Goal: Contribute content: Contribute content

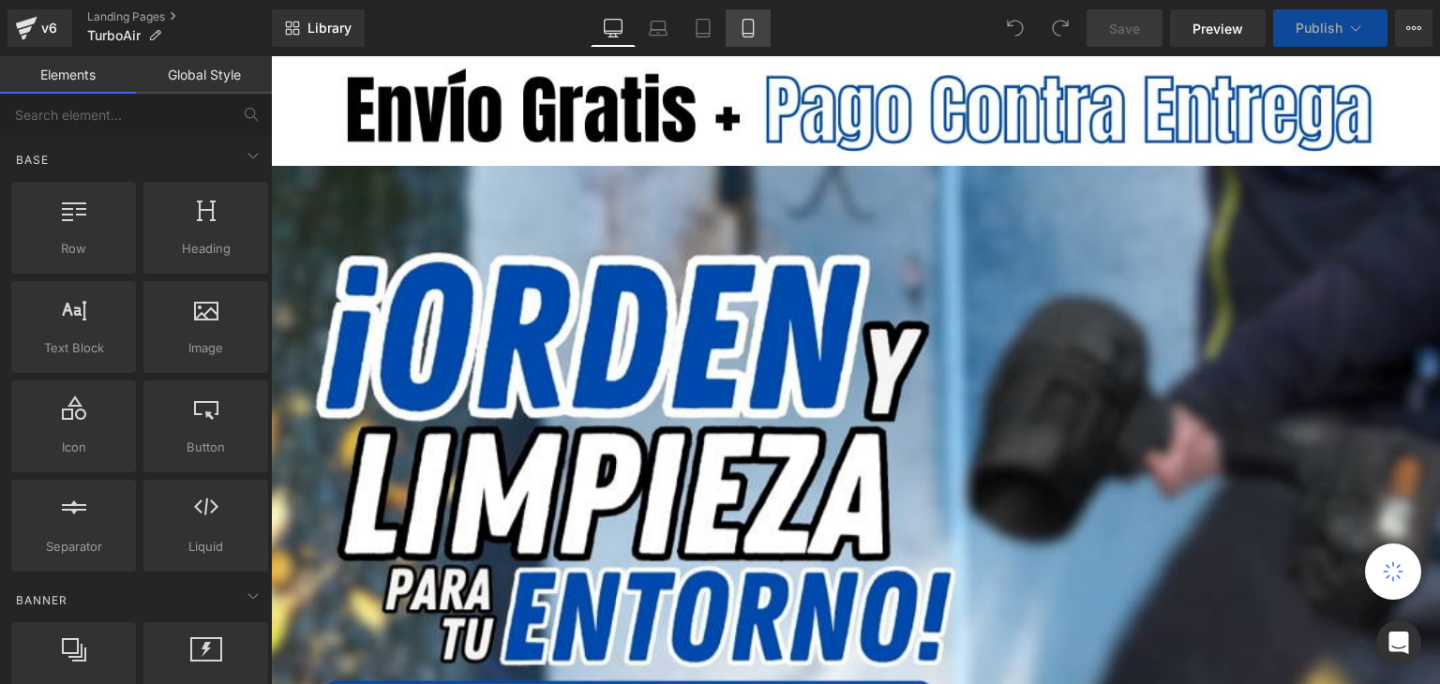
click at [757, 34] on link "Mobile" at bounding box center [747, 27] width 45 height 37
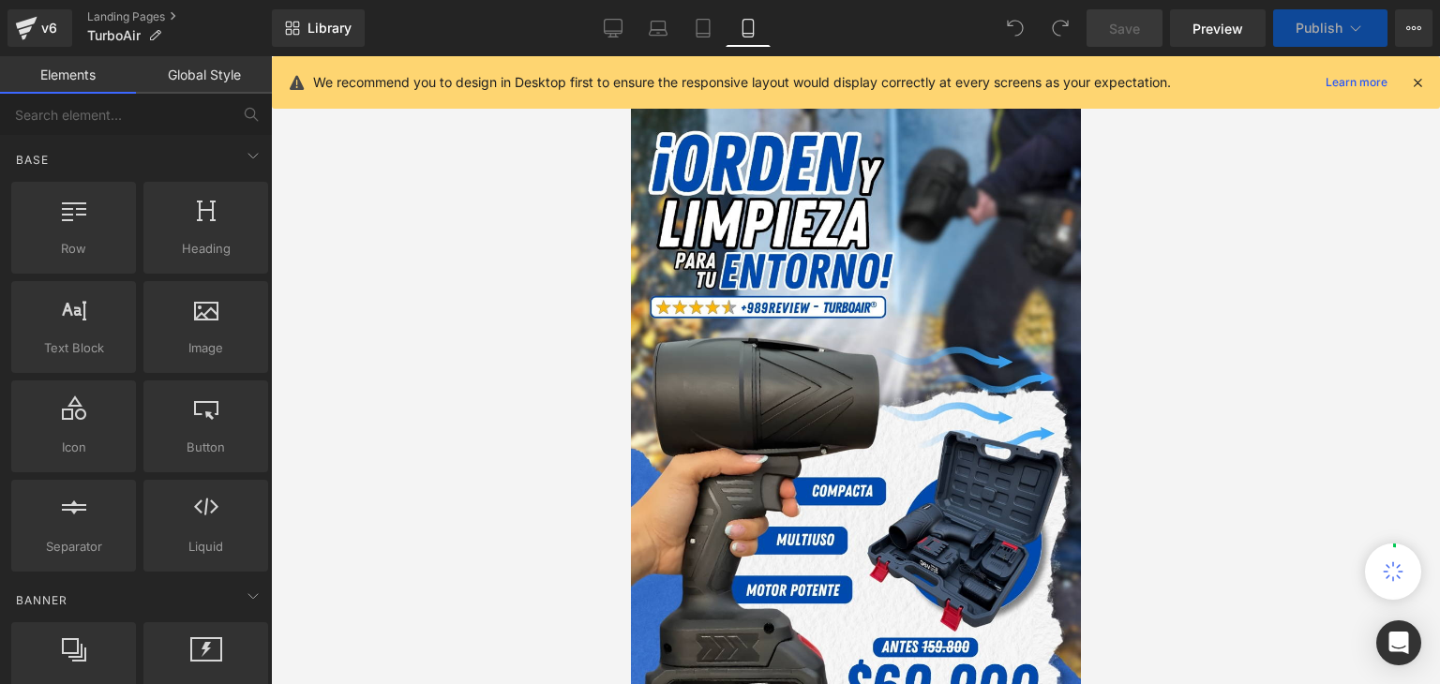
click at [1414, 80] on icon at bounding box center [1417, 82] width 17 height 17
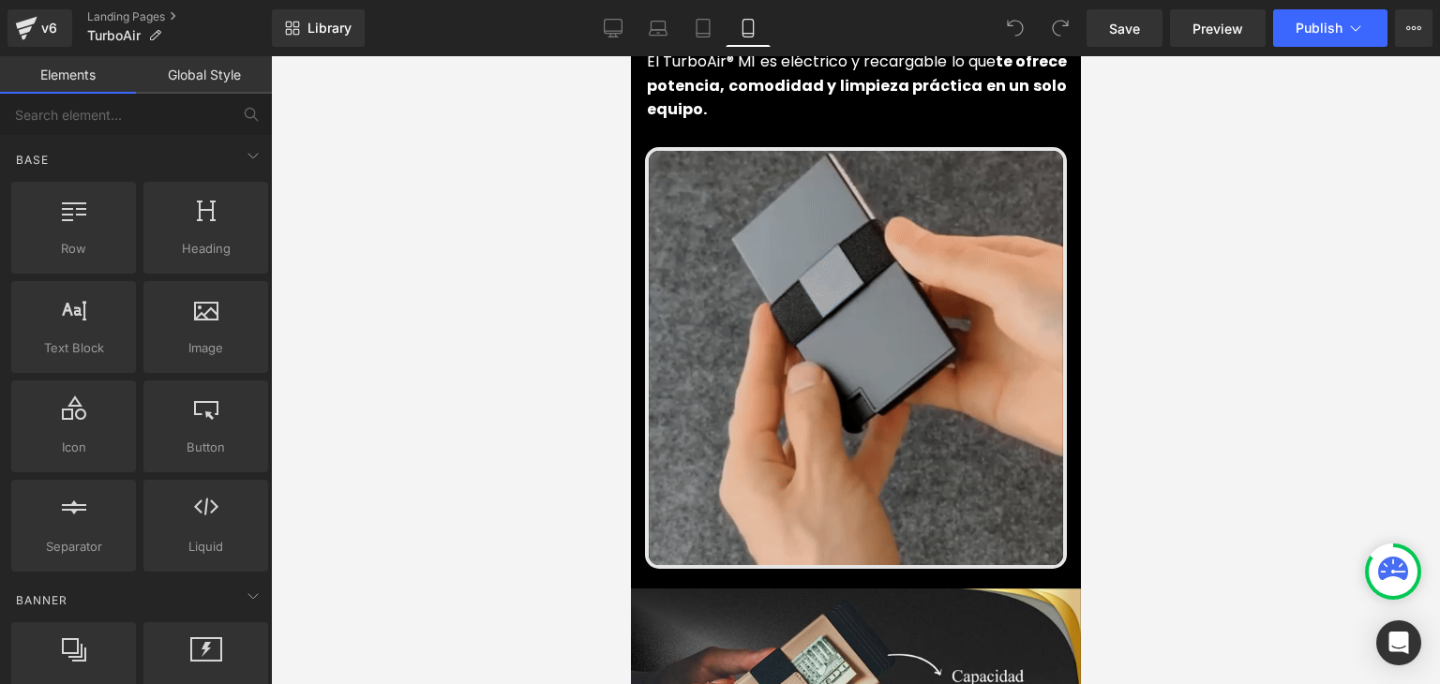
scroll to position [1031, 0]
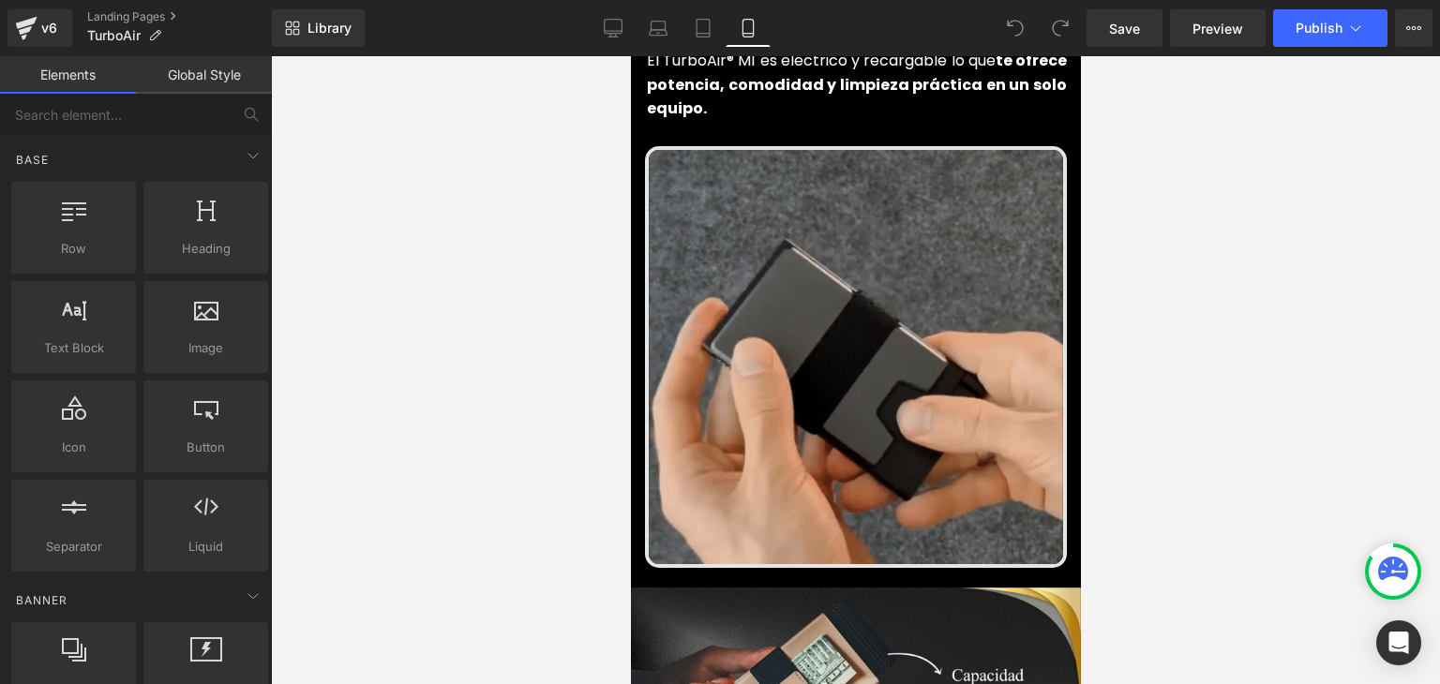
click at [838, 335] on div "Image" at bounding box center [855, 357] width 422 height 422
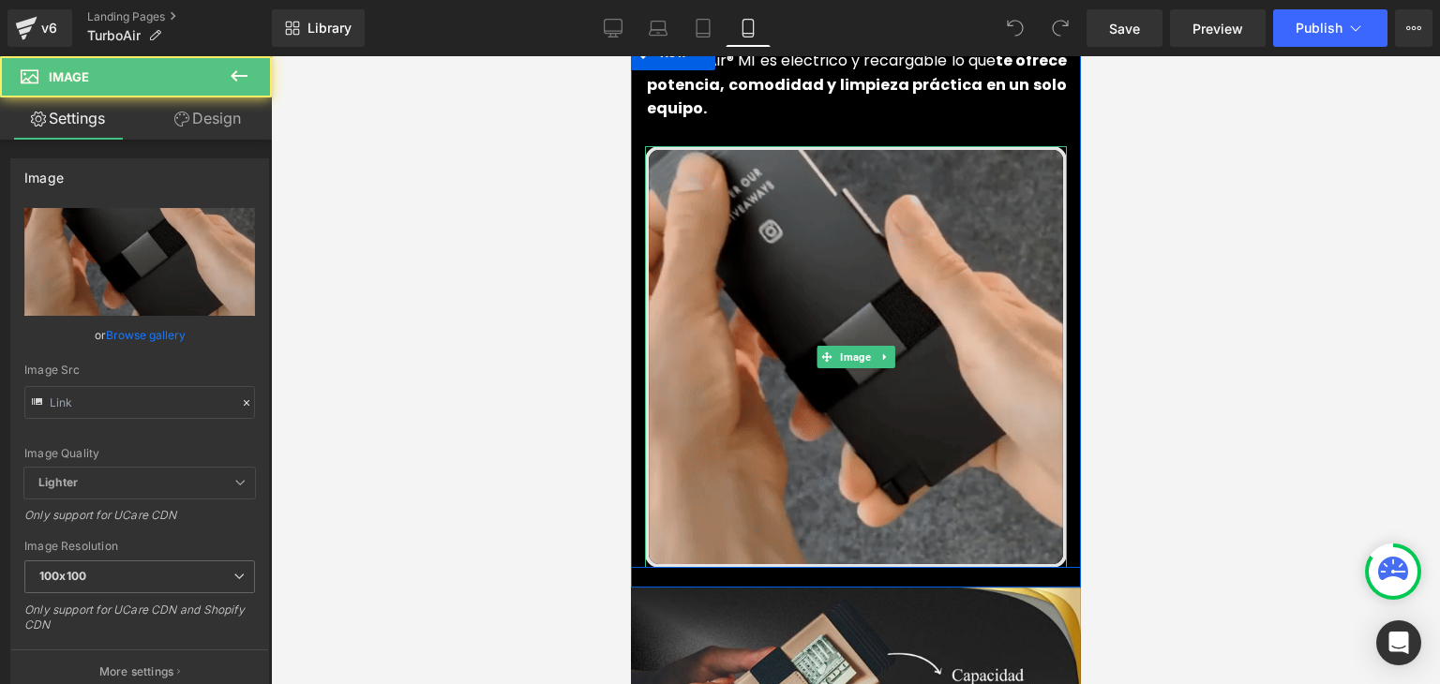
type input "[URL][DOMAIN_NAME]"
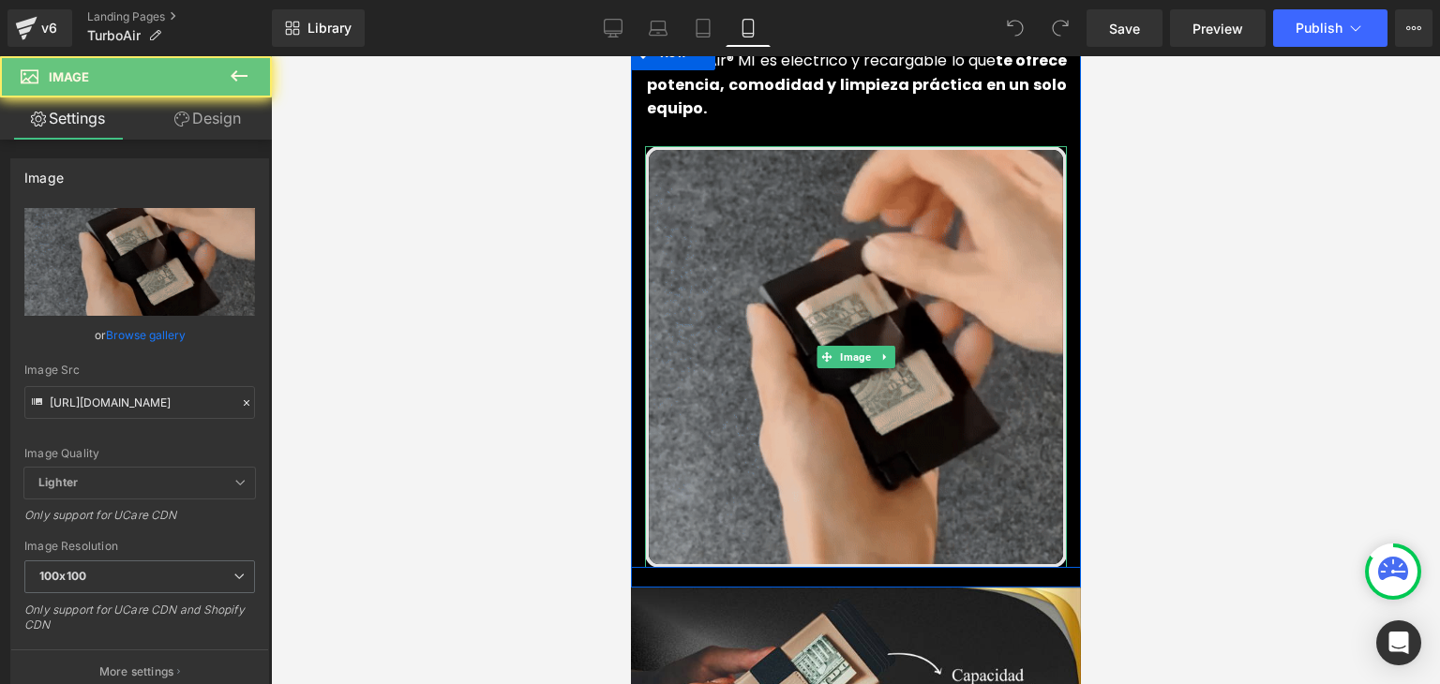
click at [871, 246] on img at bounding box center [855, 357] width 422 height 422
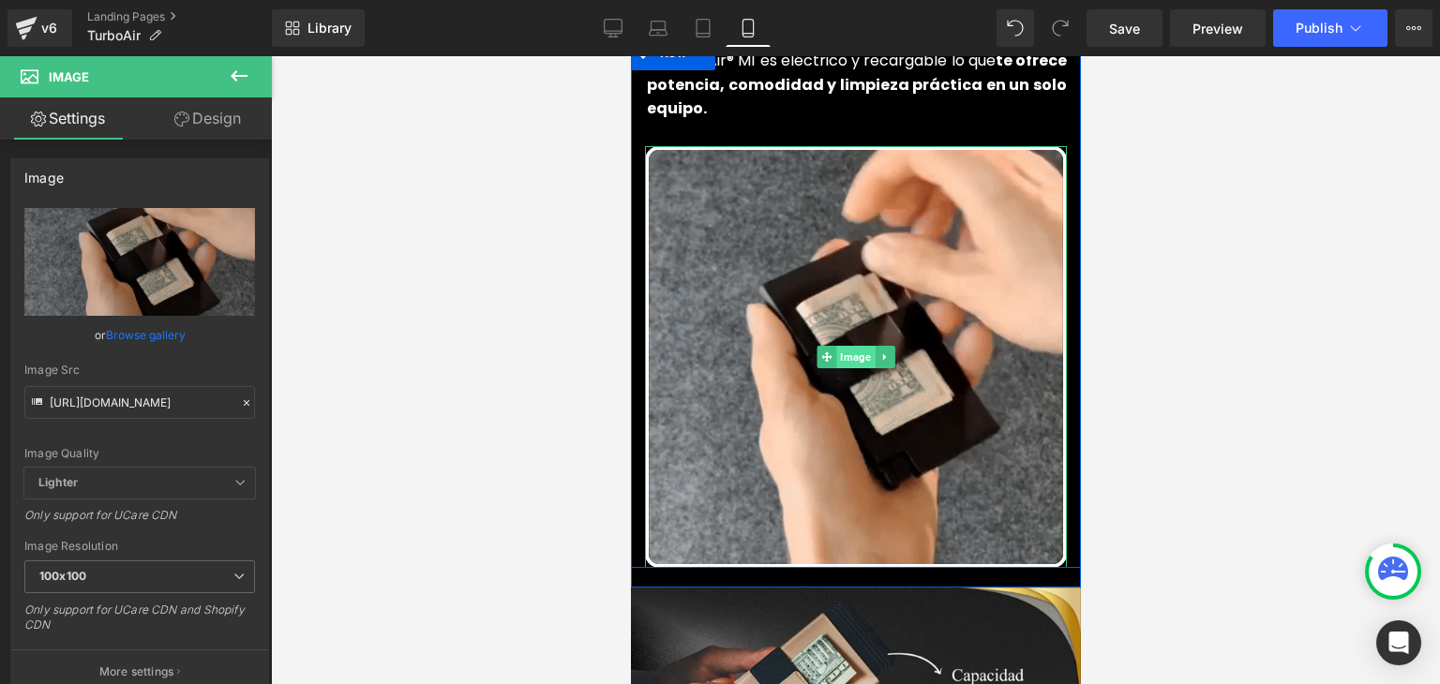
click at [856, 346] on span "Image" at bounding box center [854, 357] width 38 height 22
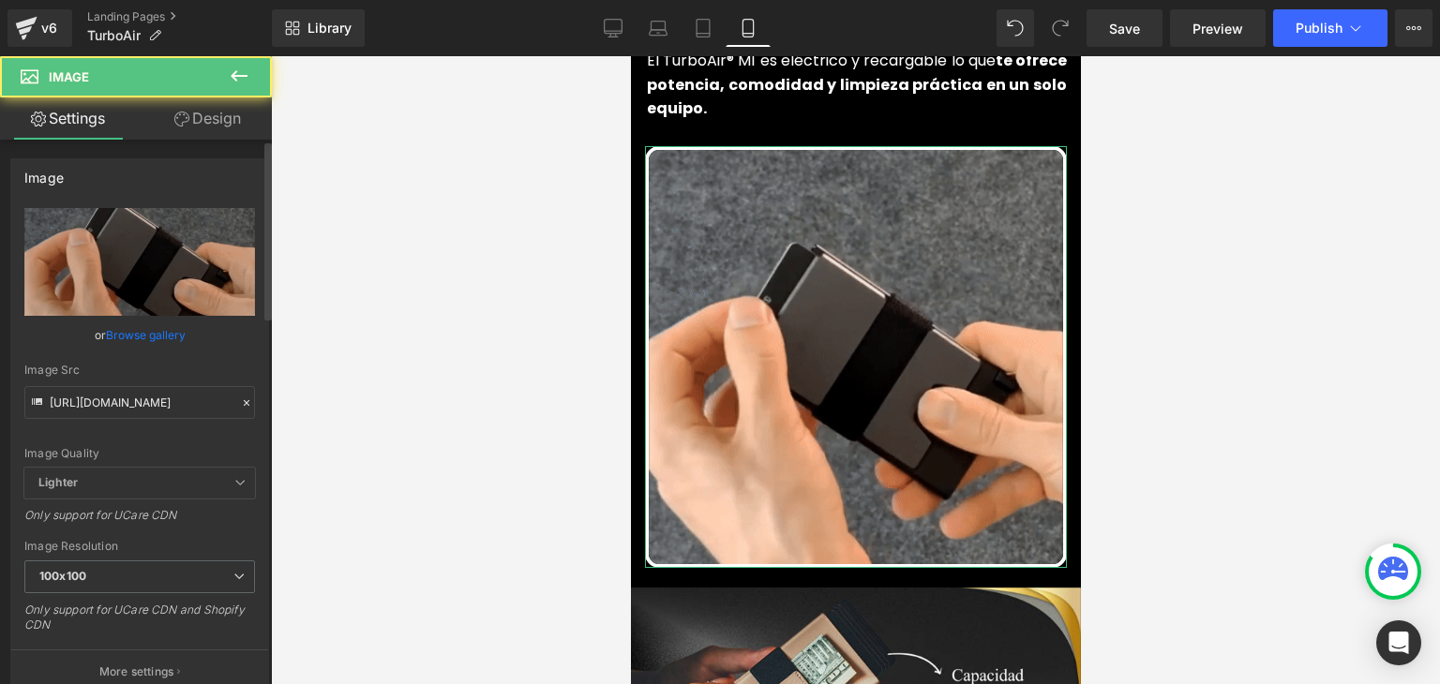
click at [240, 401] on icon at bounding box center [246, 402] width 13 height 13
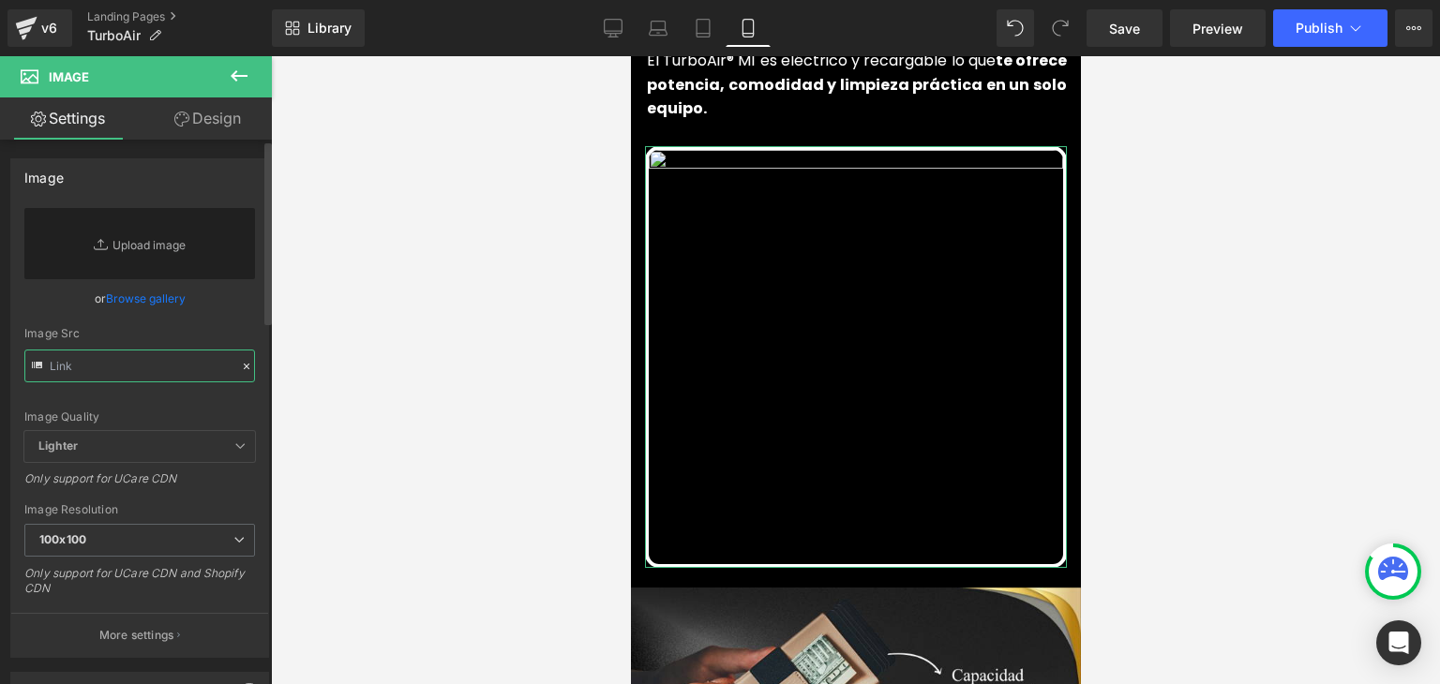
click at [183, 381] on input "text" at bounding box center [139, 366] width 231 height 33
paste input "[URL][DOMAIN_NAME]"
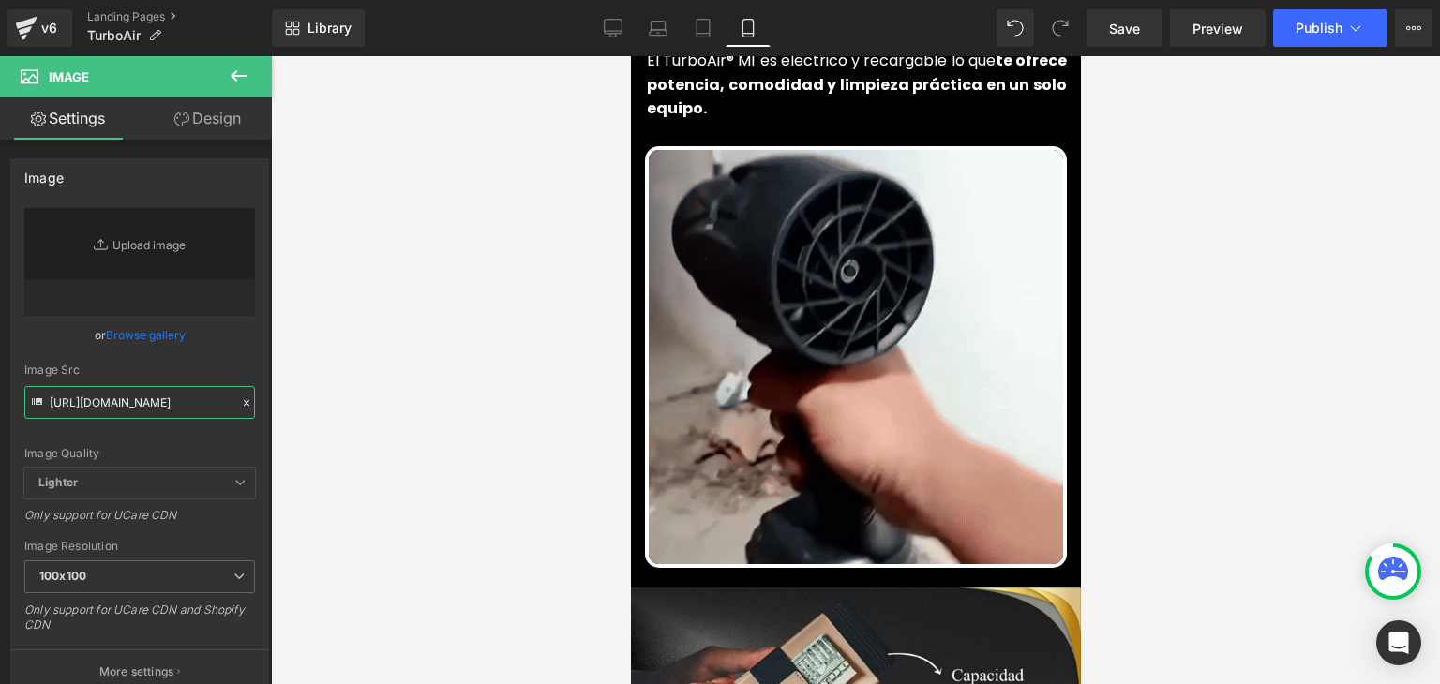
type input "[URL][DOMAIN_NAME]"
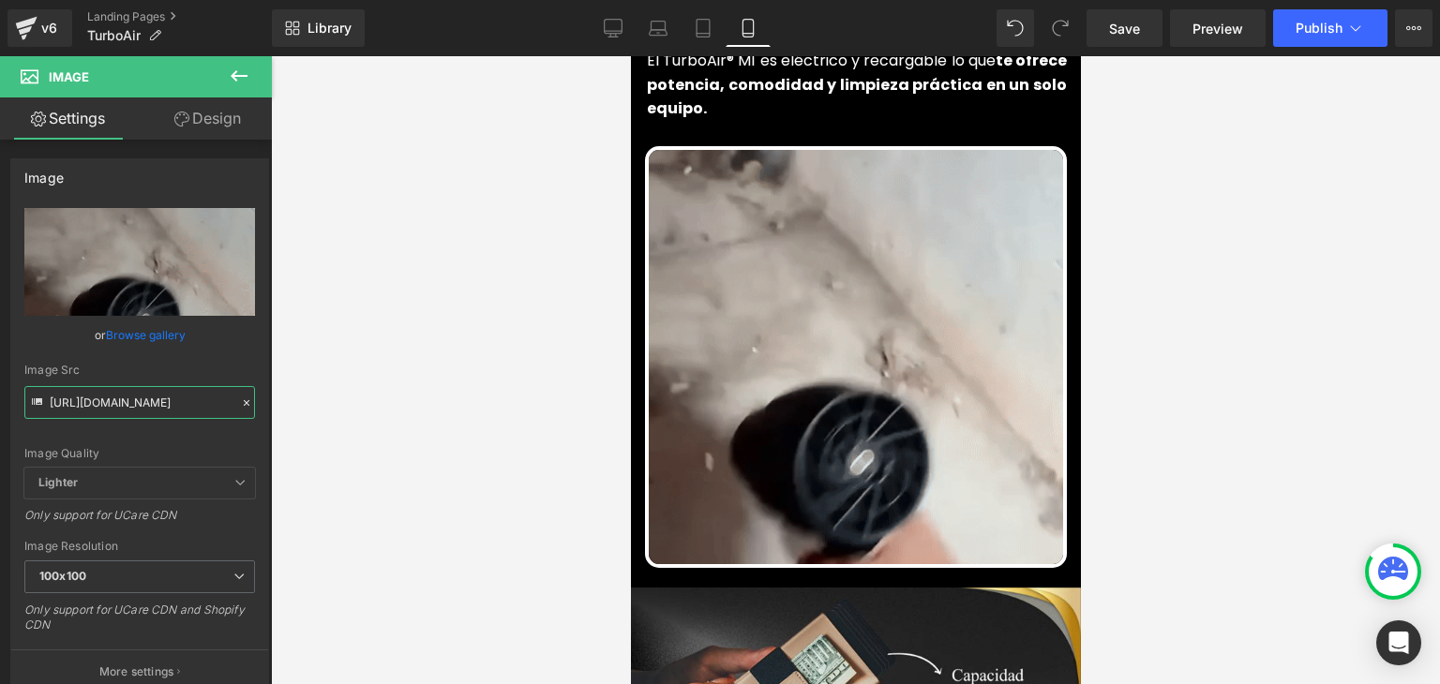
scroll to position [0, 0]
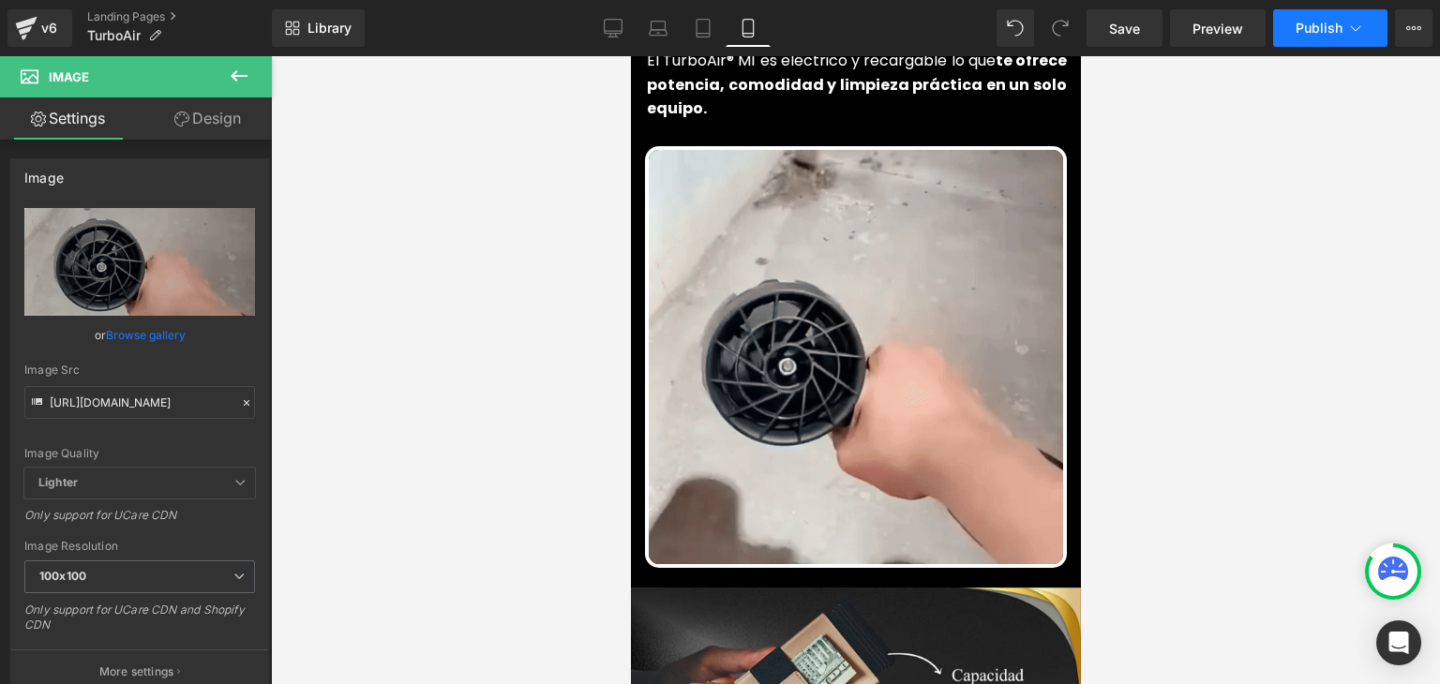
click at [1313, 25] on span "Publish" at bounding box center [1318, 28] width 47 height 15
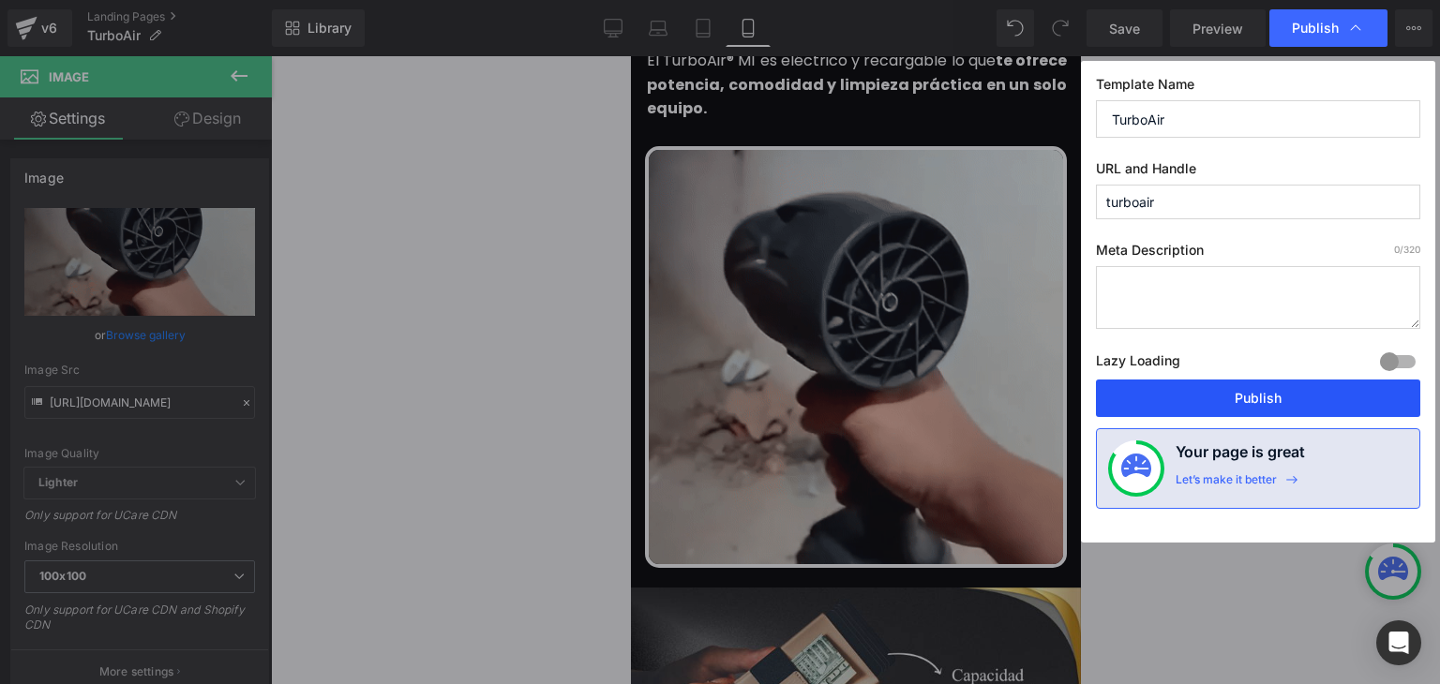
click at [1236, 398] on button "Publish" at bounding box center [1258, 398] width 324 height 37
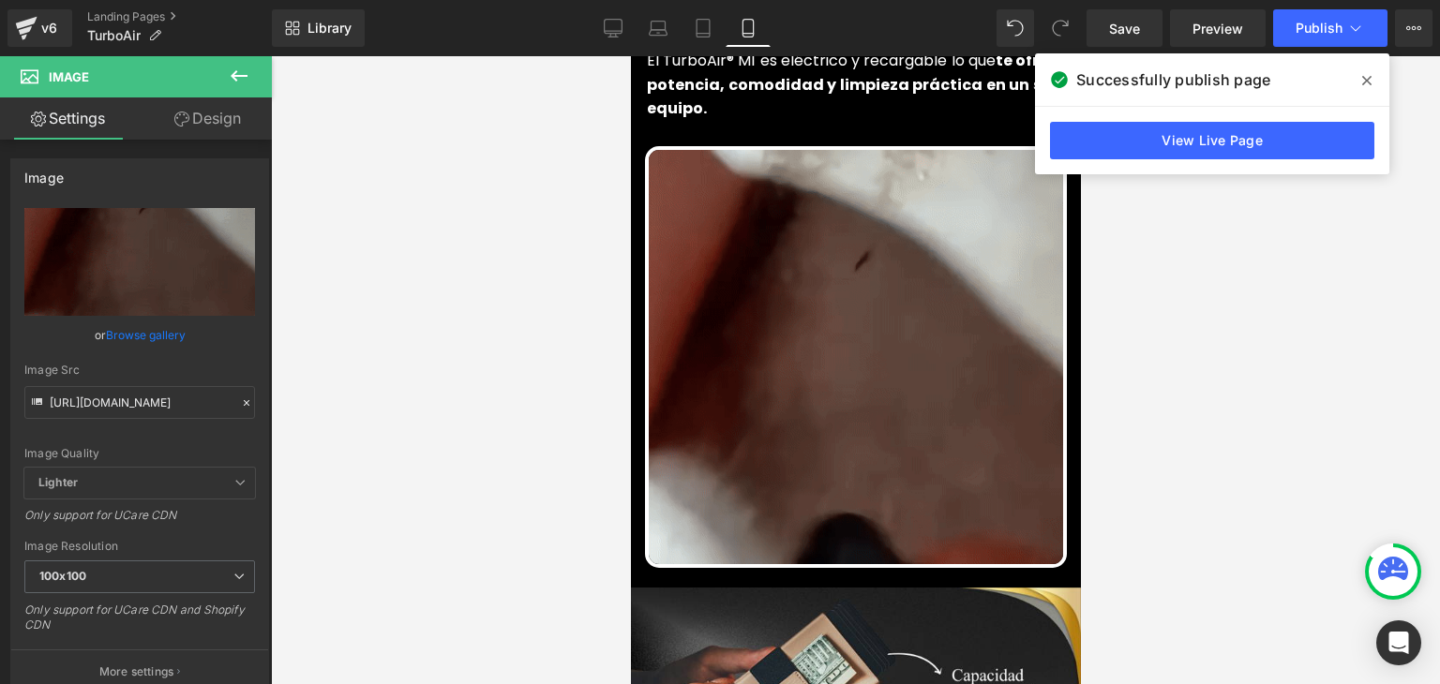
click at [1368, 80] on icon at bounding box center [1366, 80] width 9 height 9
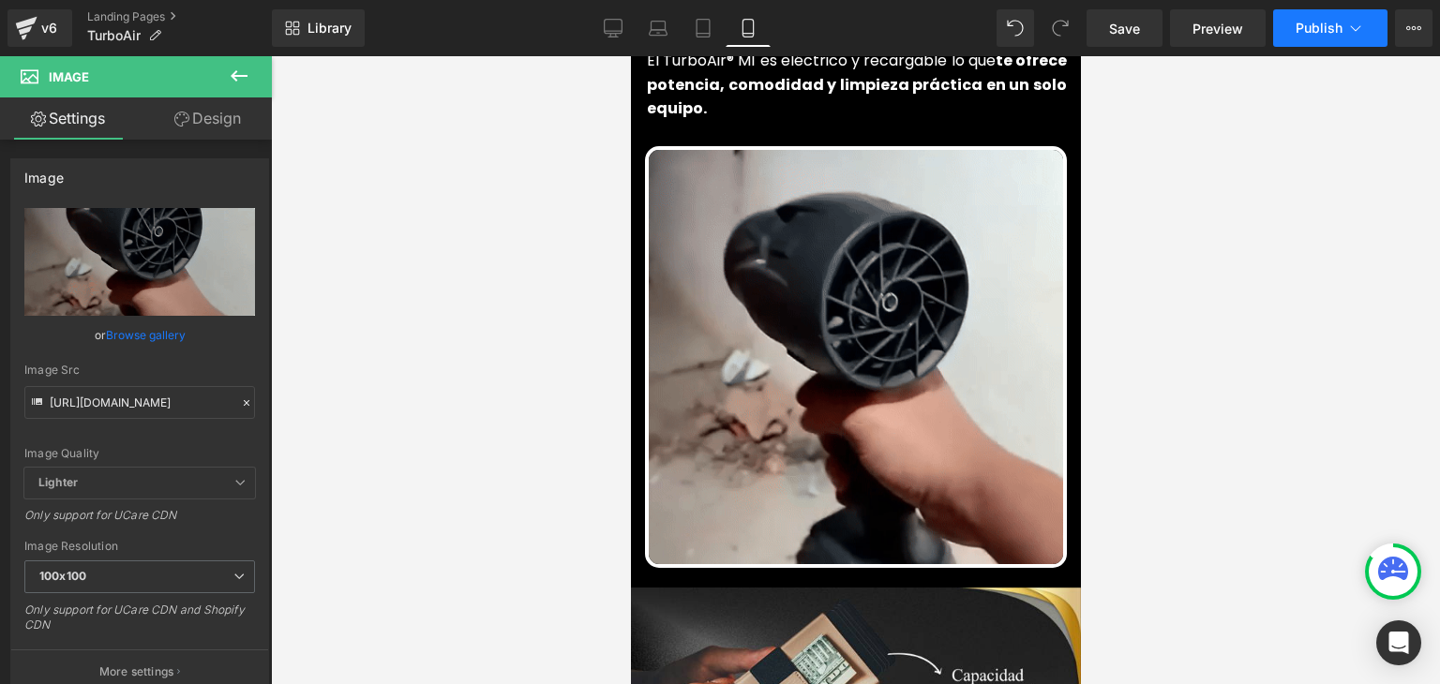
click at [1330, 24] on span "Publish" at bounding box center [1318, 28] width 47 height 15
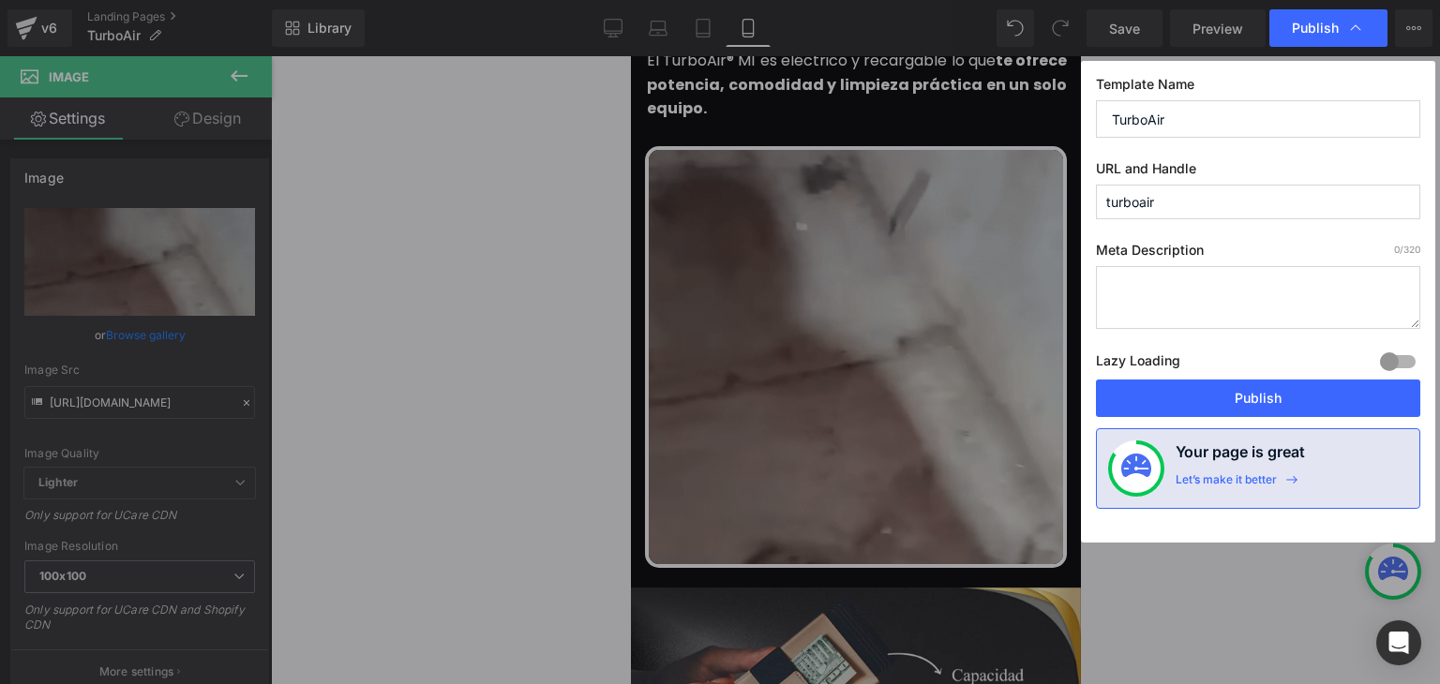
click at [1267, 392] on button "Publish" at bounding box center [1258, 398] width 324 height 37
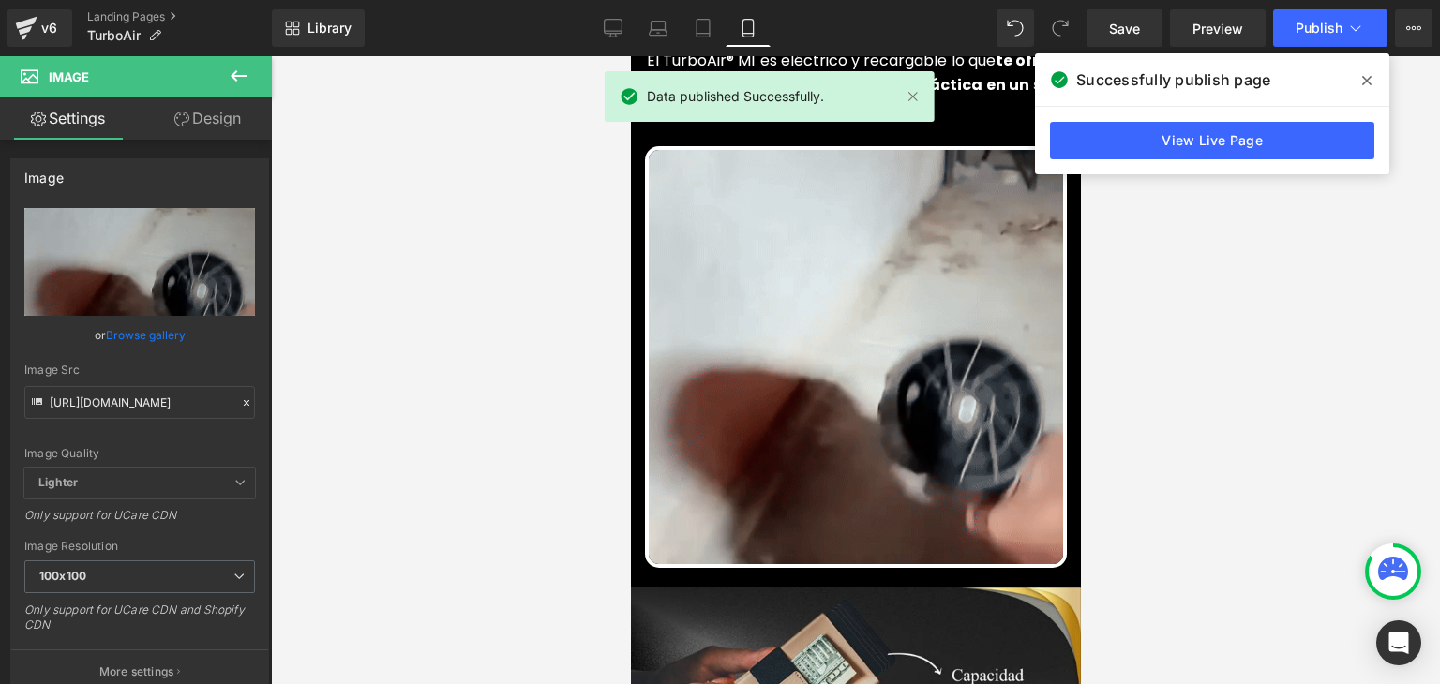
click at [1367, 80] on icon at bounding box center [1366, 80] width 9 height 9
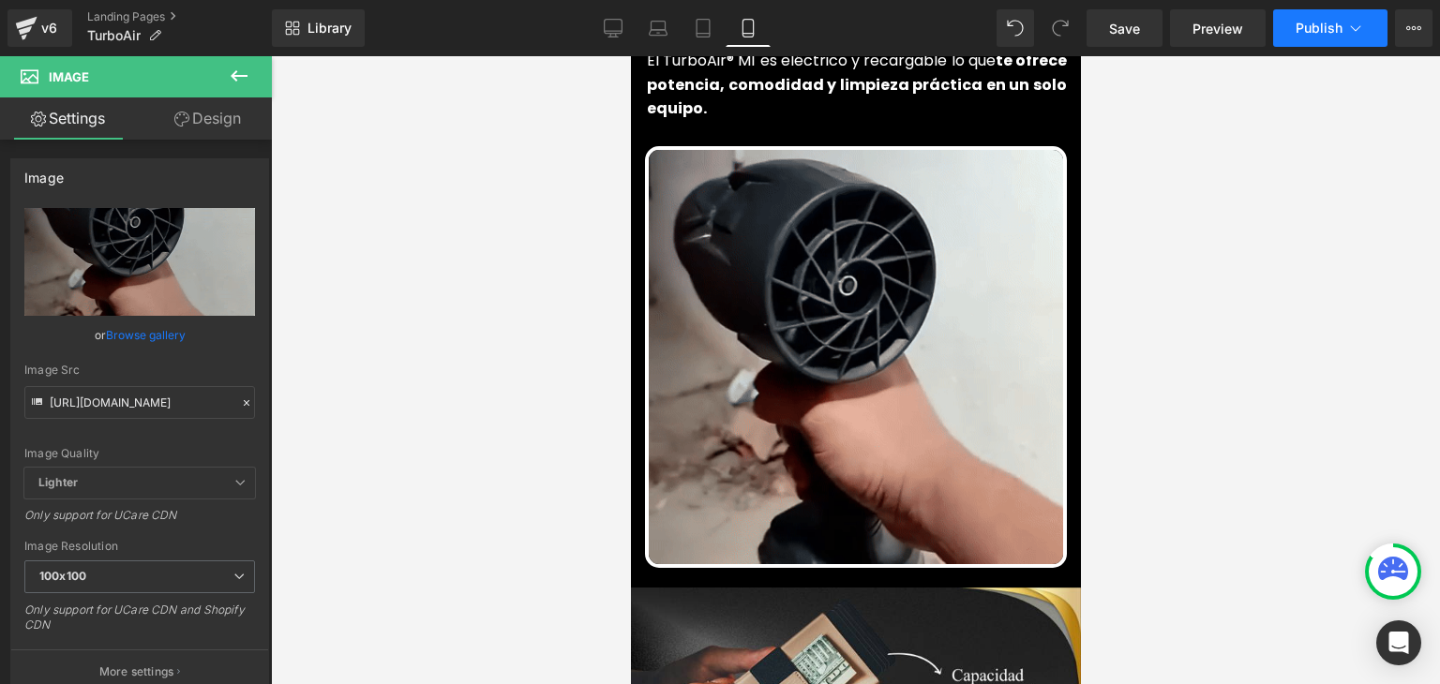
click at [1327, 32] on span "Publish" at bounding box center [1318, 28] width 47 height 15
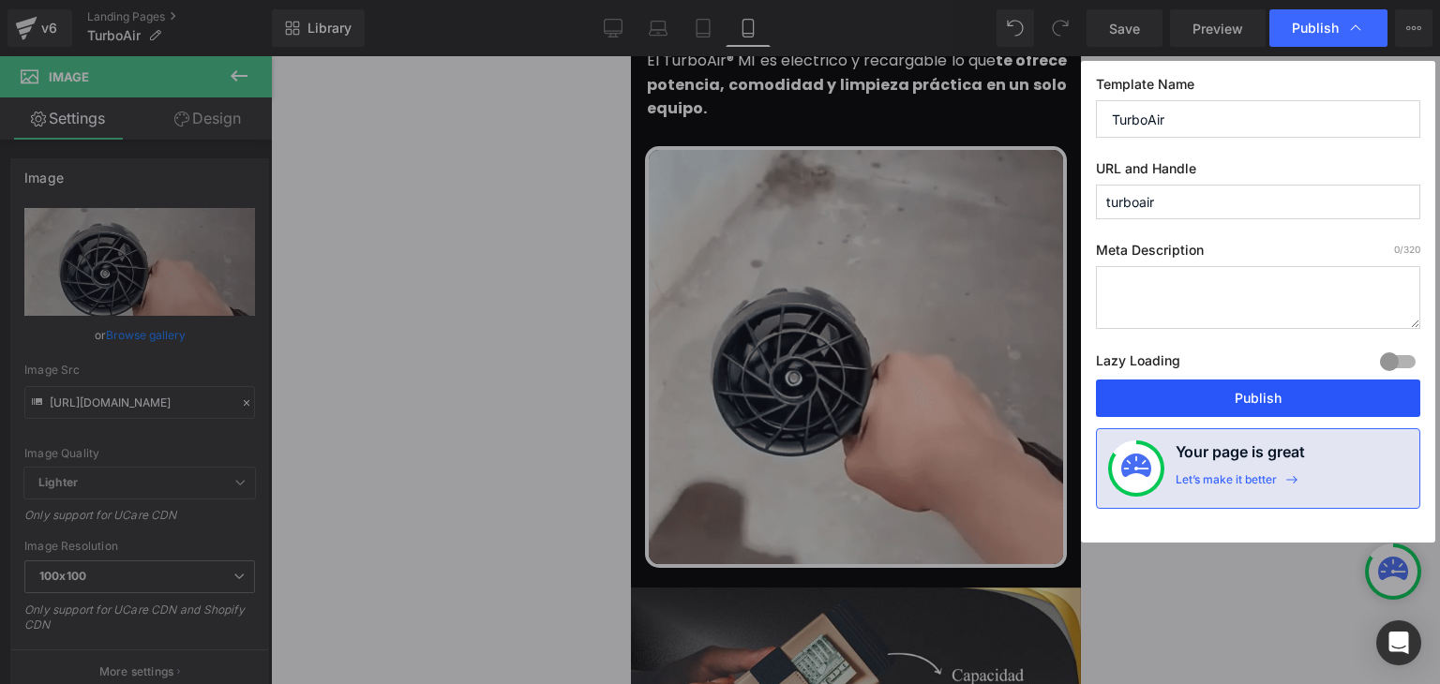
click at [1290, 399] on button "Publish" at bounding box center [1258, 398] width 324 height 37
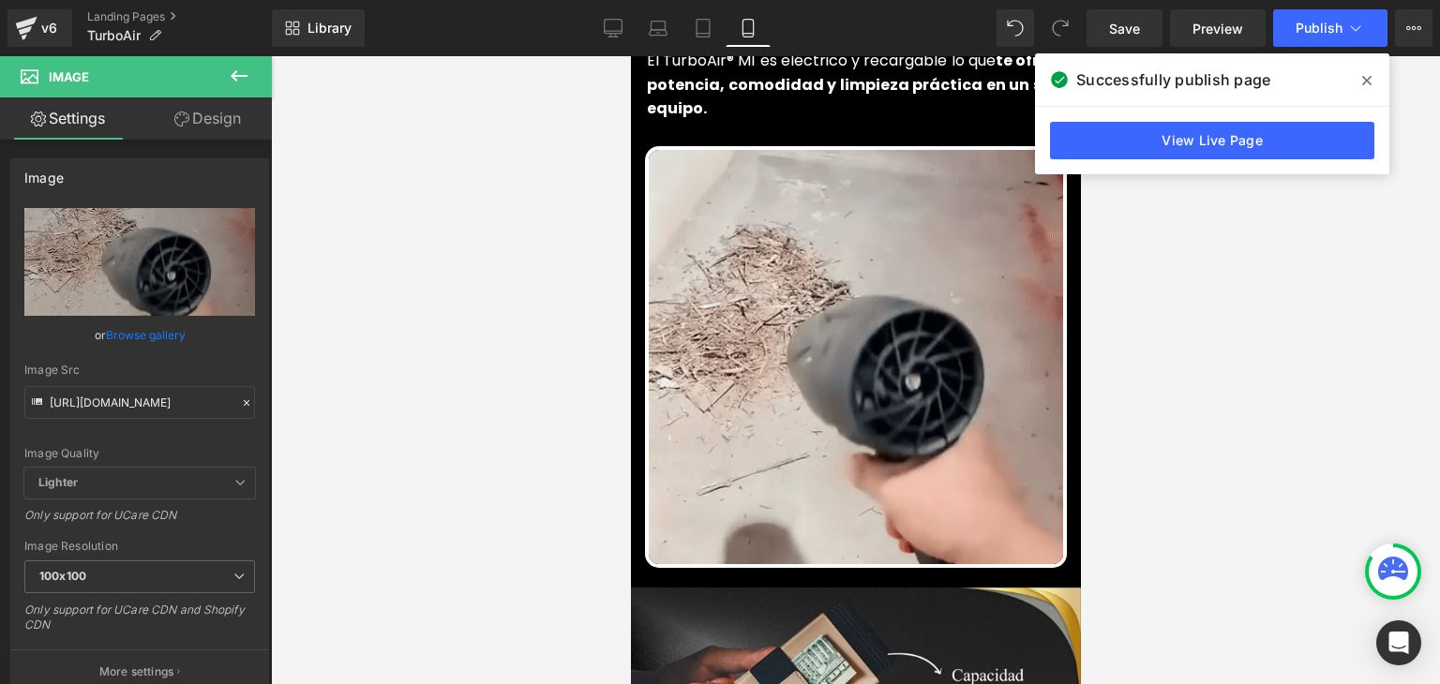
click at [1365, 80] on icon at bounding box center [1366, 80] width 9 height 9
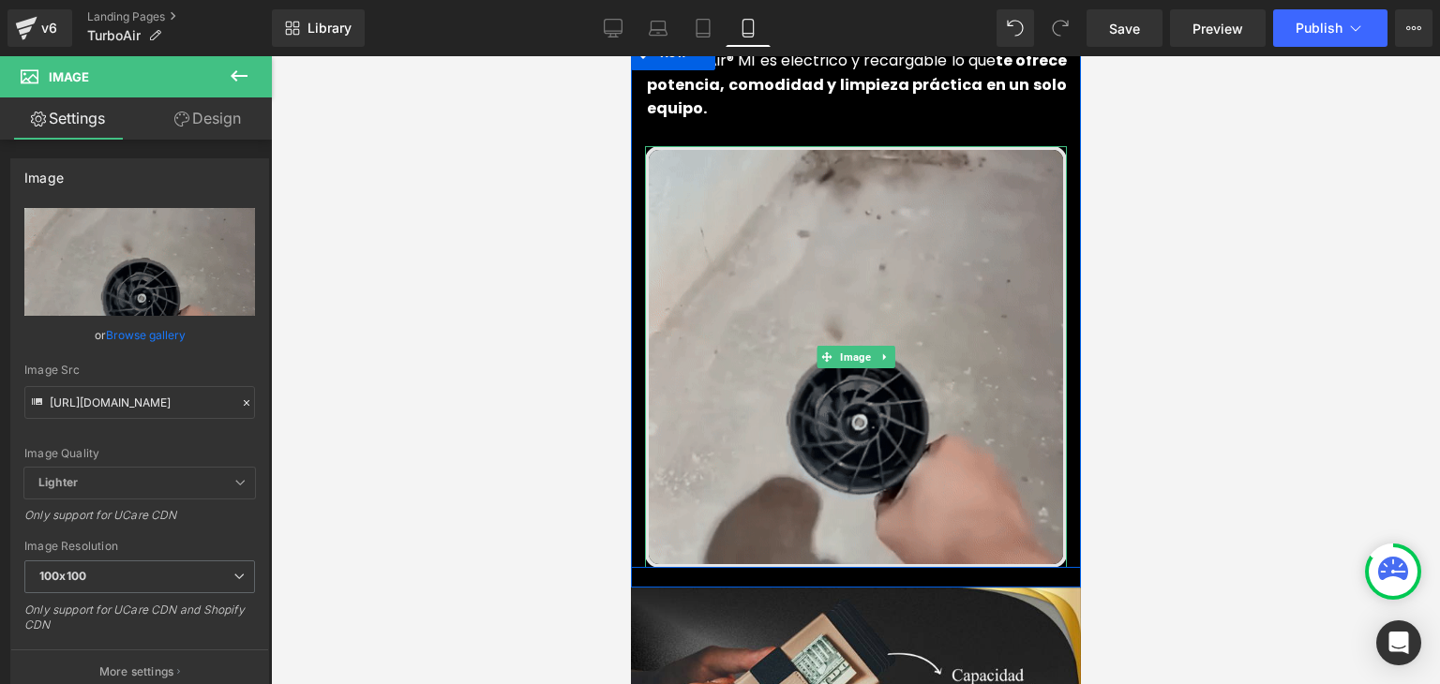
click at [822, 255] on img at bounding box center [855, 357] width 422 height 422
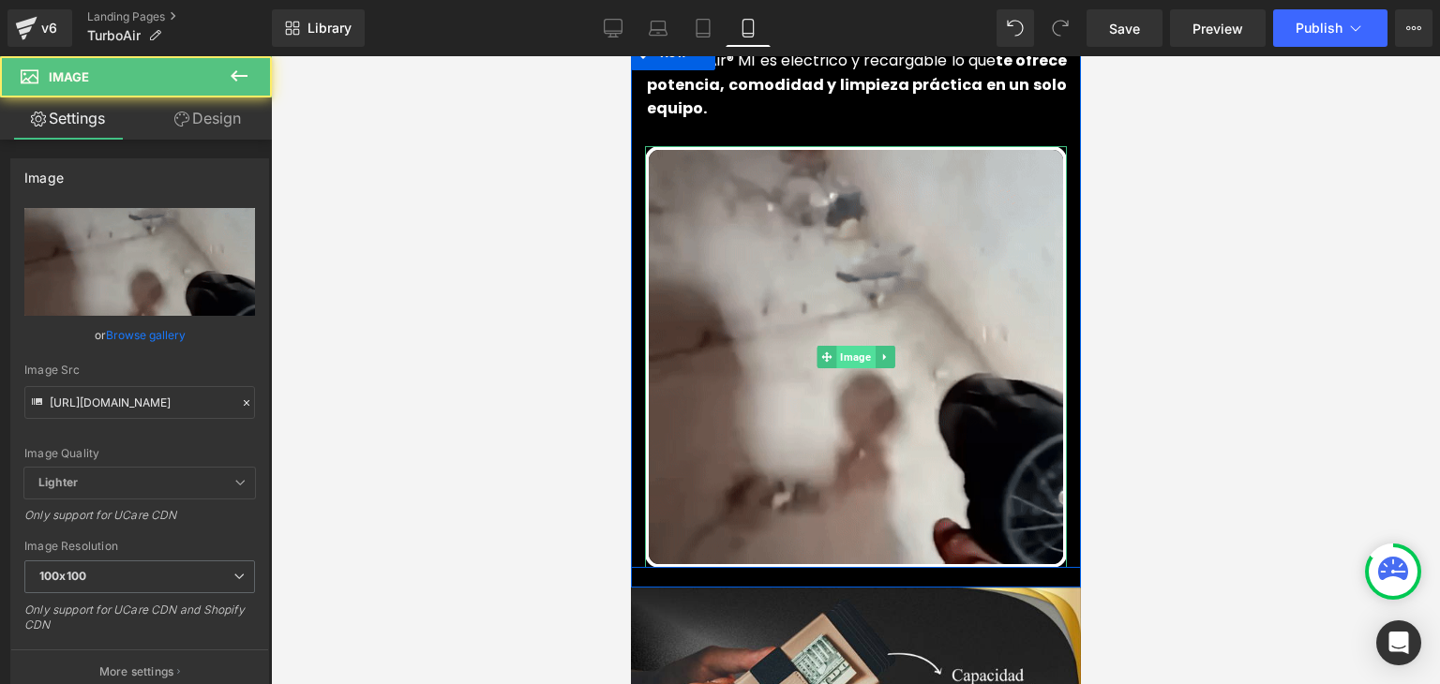
click at [852, 346] on span "Image" at bounding box center [854, 357] width 38 height 22
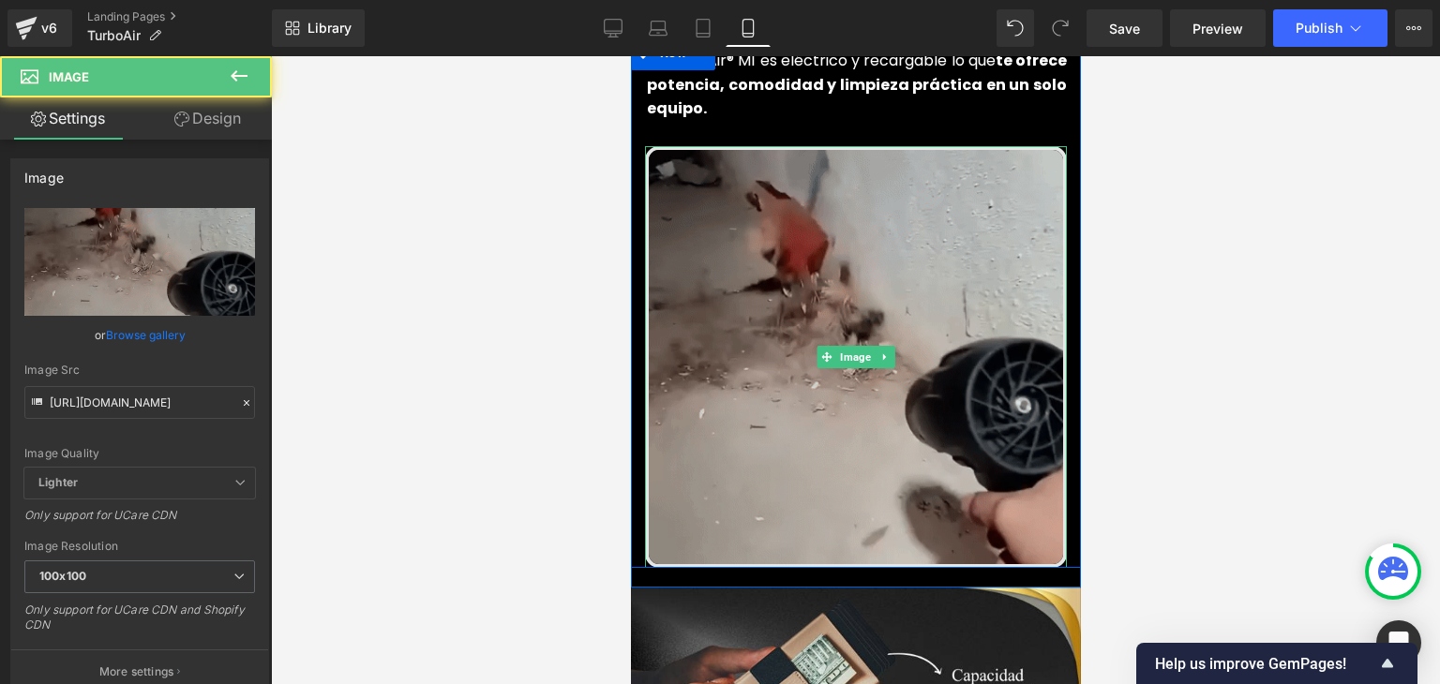
click at [847, 248] on img at bounding box center [855, 357] width 422 height 422
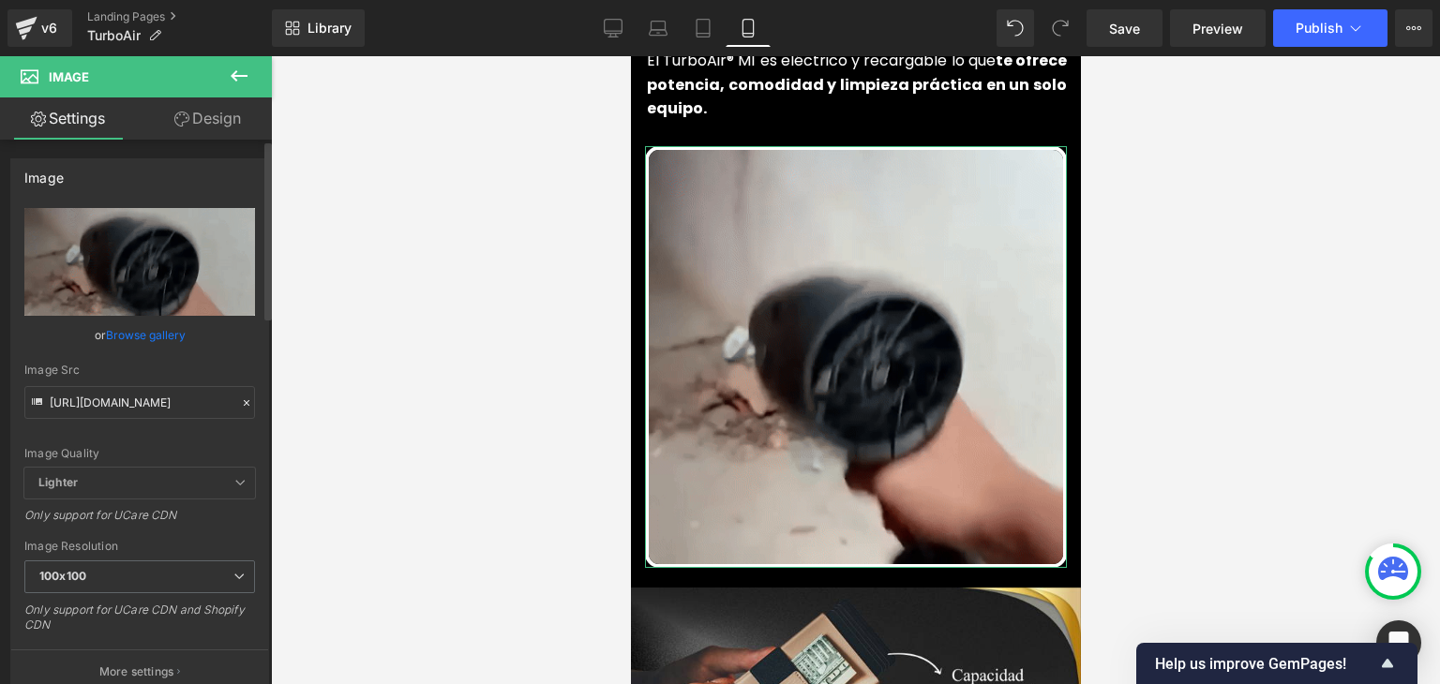
click at [240, 398] on icon at bounding box center [246, 402] width 13 height 13
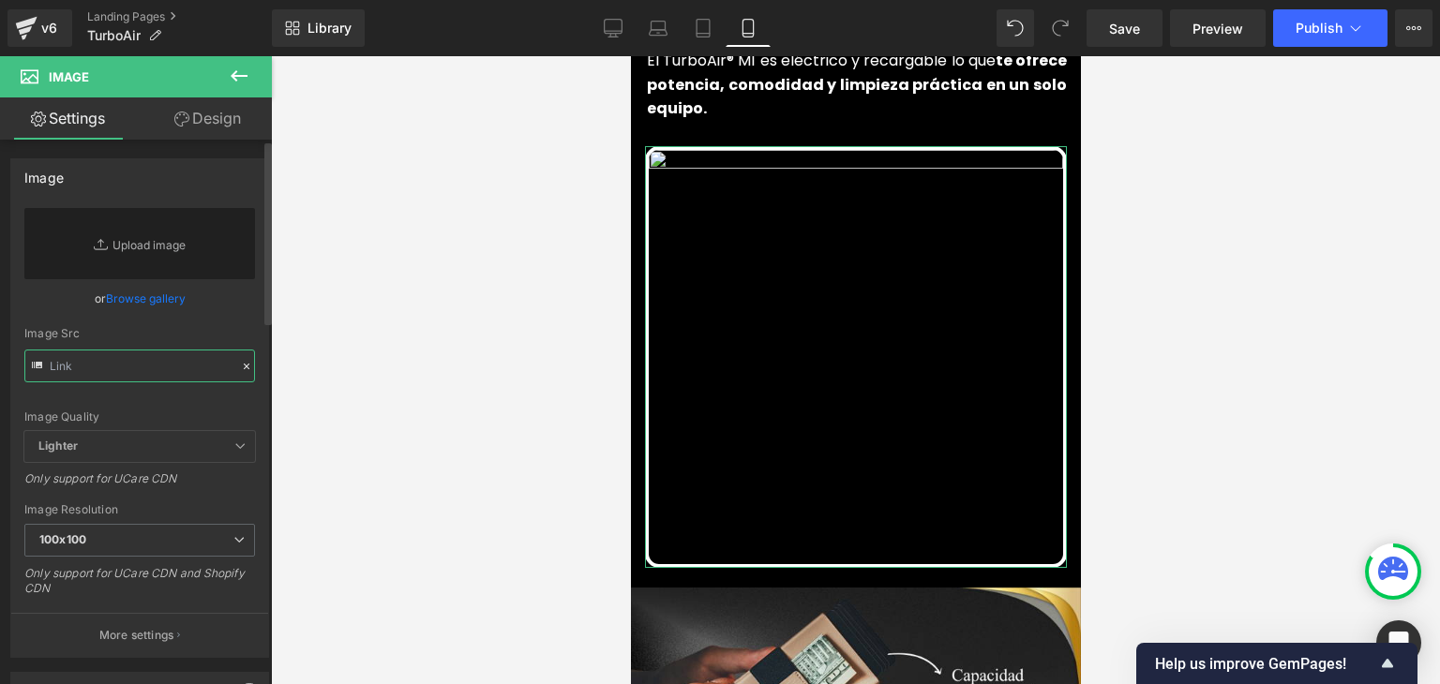
click at [174, 374] on input "text" at bounding box center [139, 366] width 231 height 33
paste input "[URL][DOMAIN_NAME]"
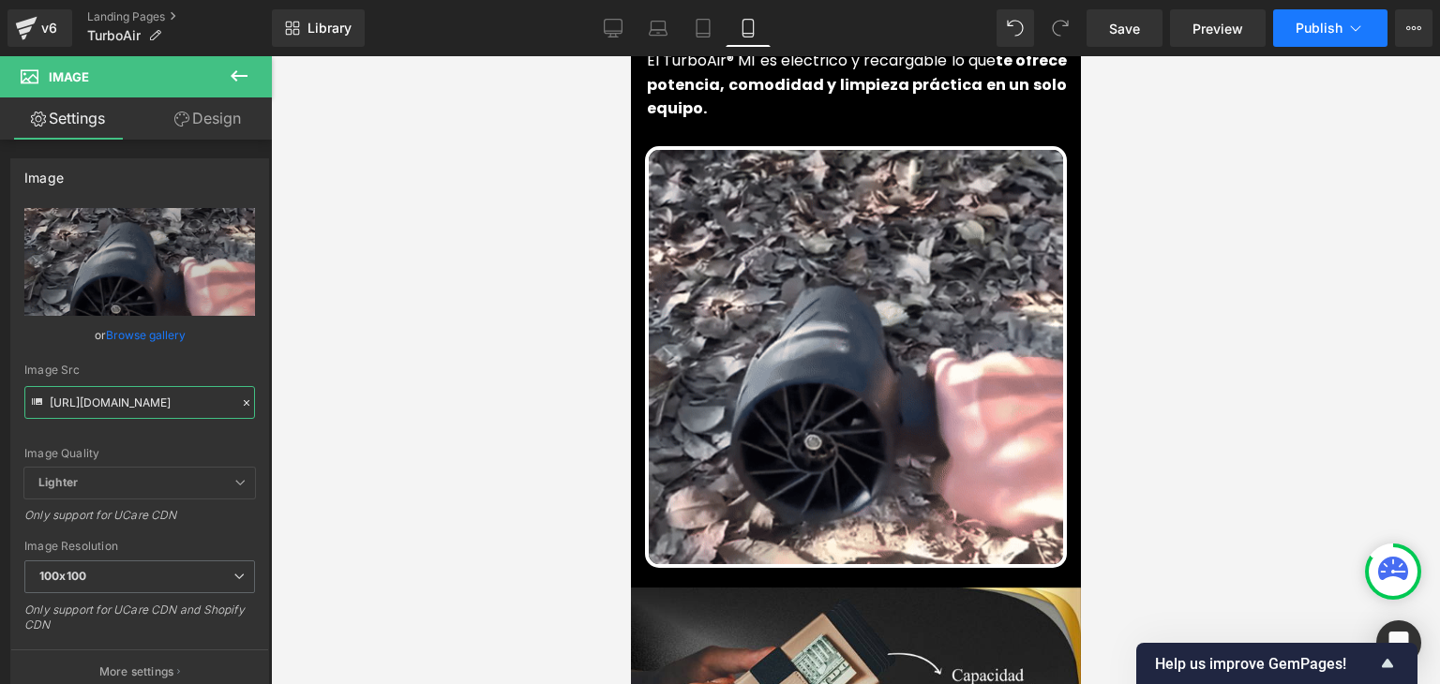
type input "[URL][DOMAIN_NAME]"
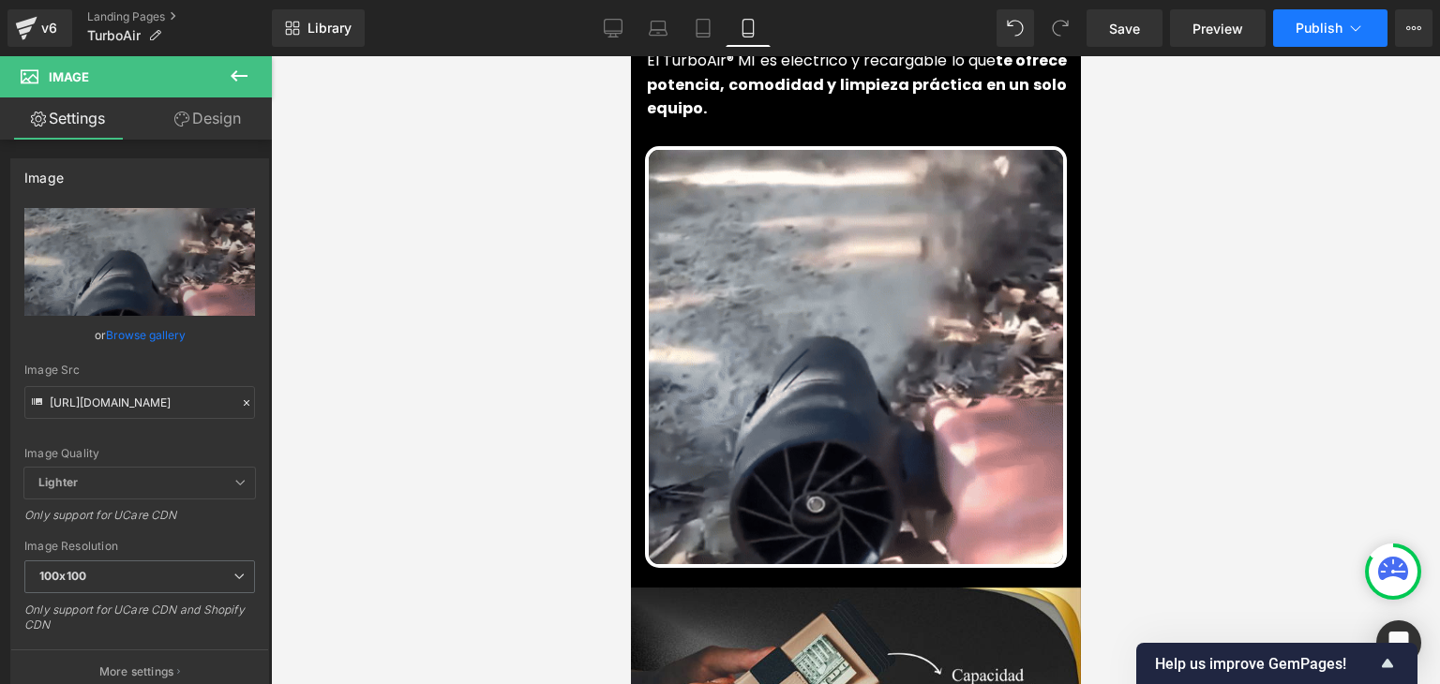
click at [1332, 25] on span "Publish" at bounding box center [1318, 28] width 47 height 15
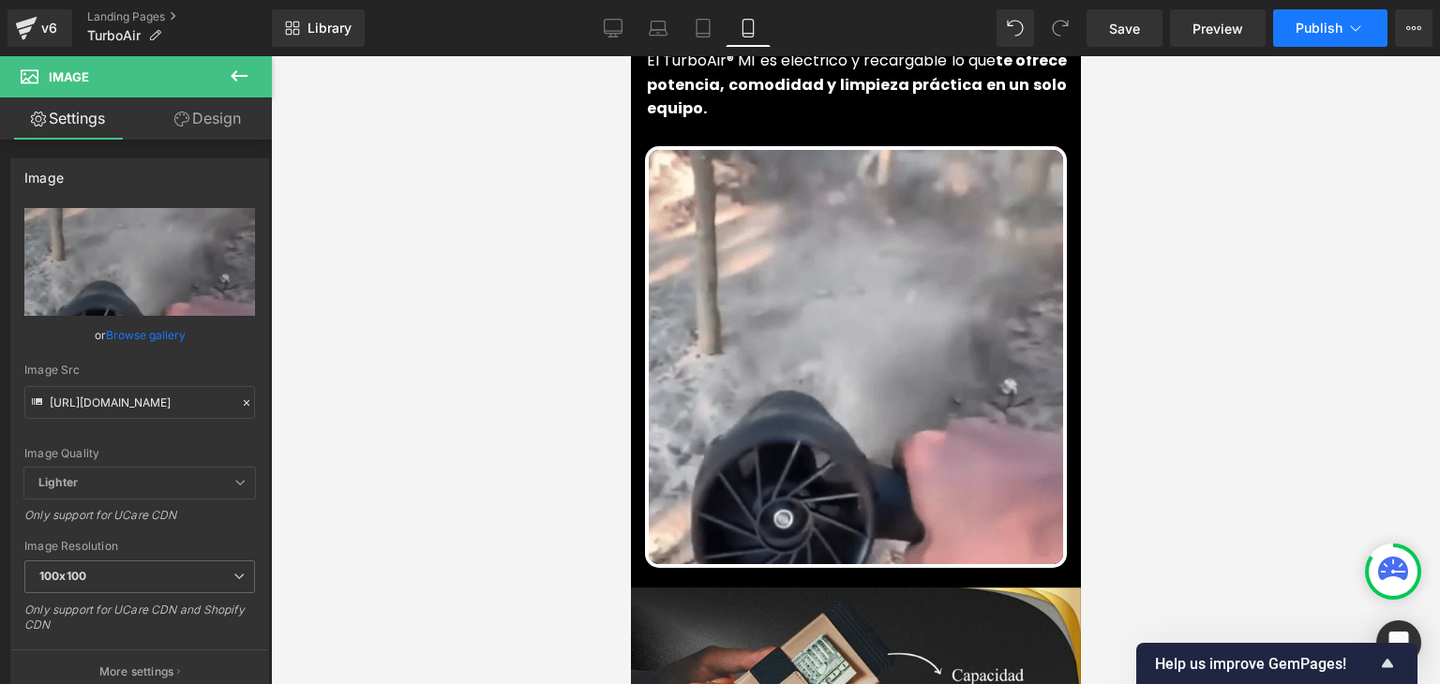
scroll to position [0, 0]
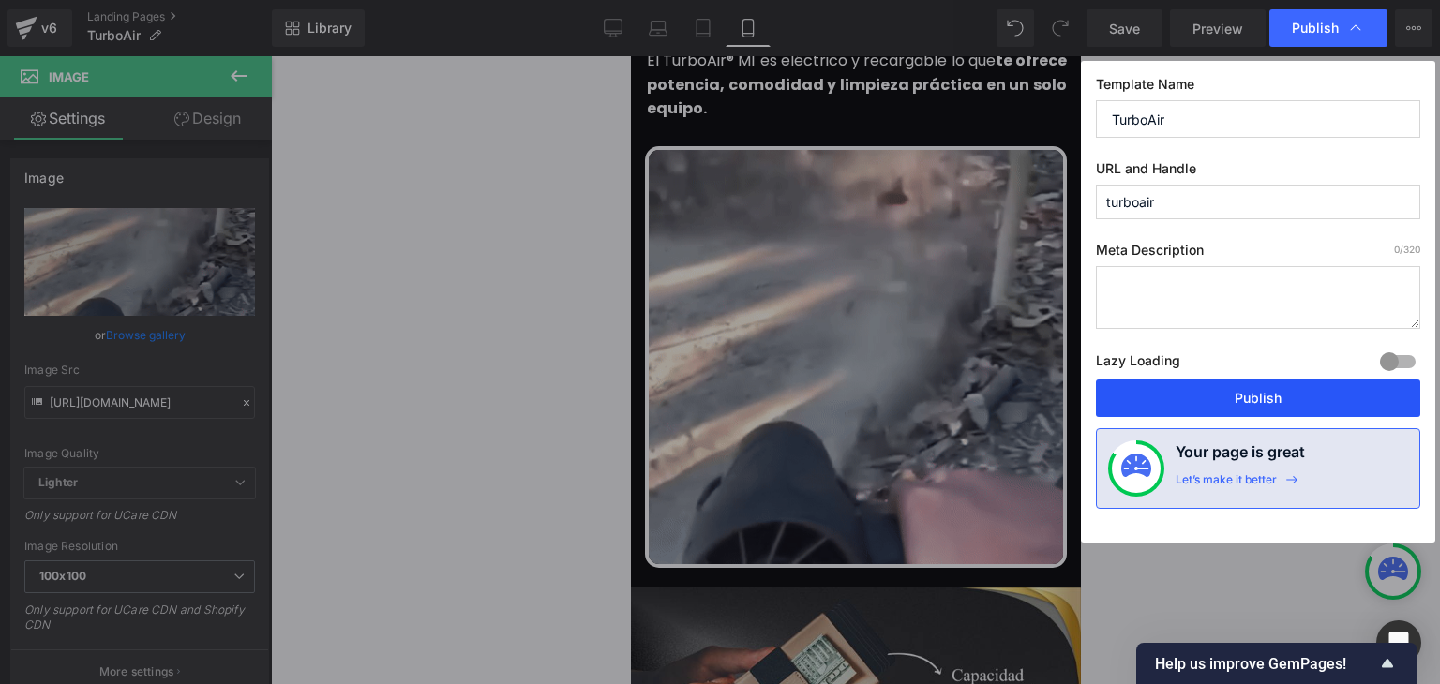
click at [1266, 399] on button "Publish" at bounding box center [1258, 398] width 324 height 37
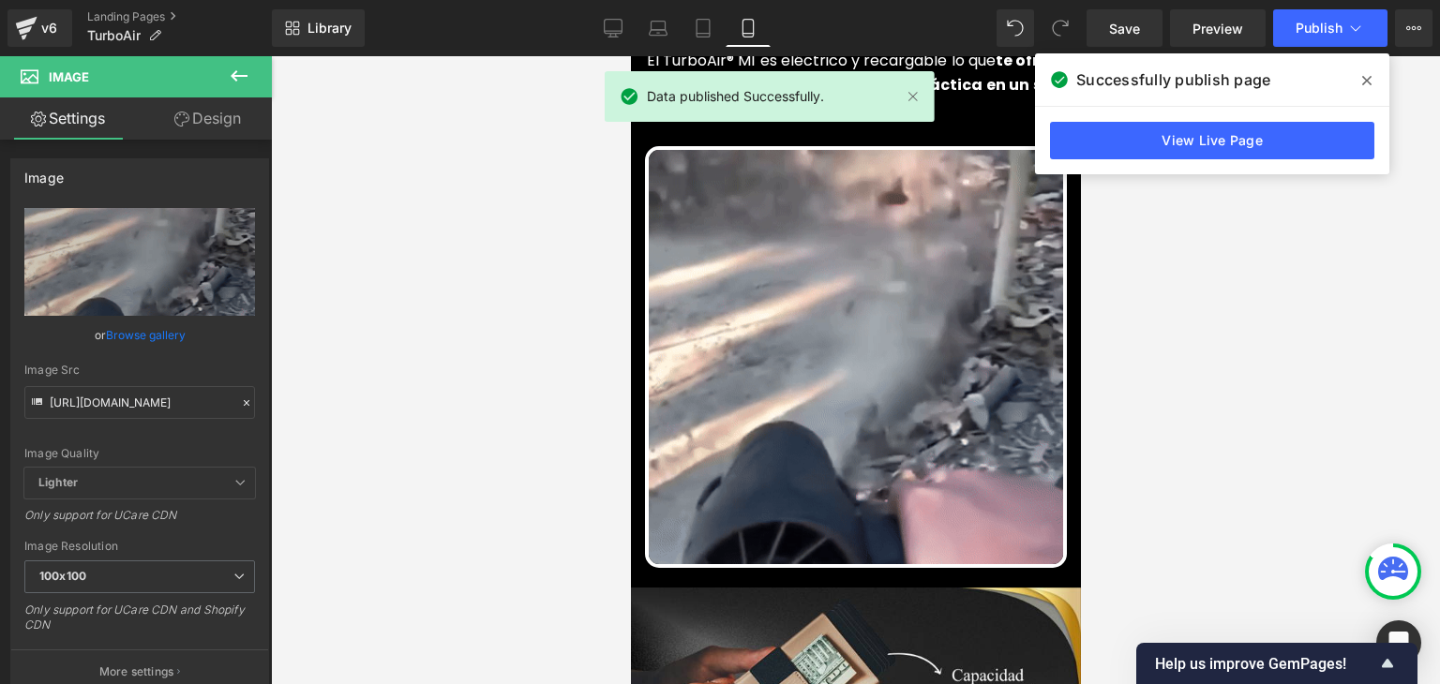
click at [1368, 73] on icon at bounding box center [1366, 80] width 9 height 15
